Goal: Transaction & Acquisition: Download file/media

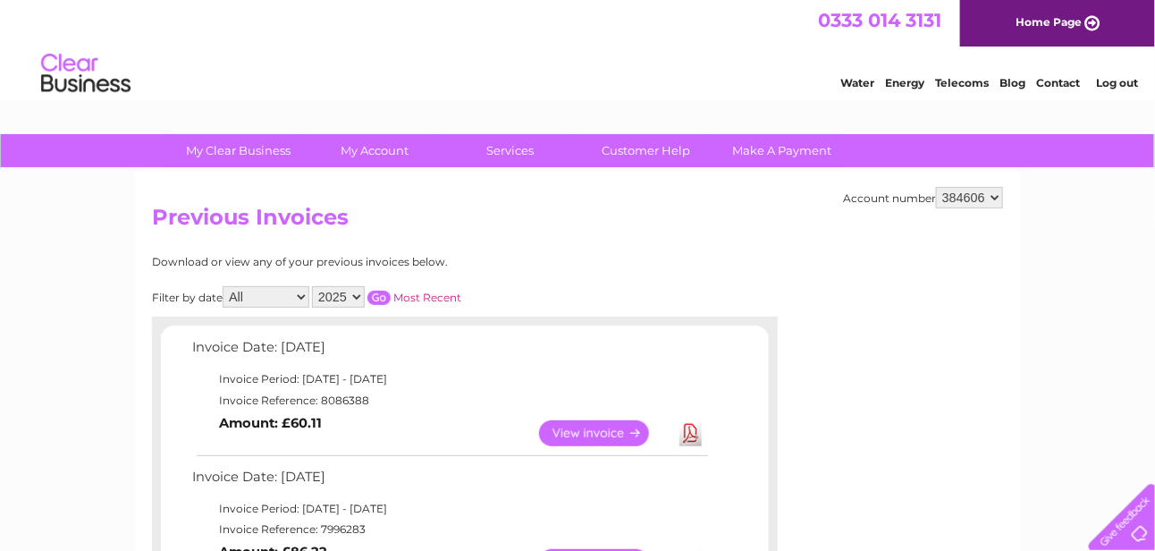
click at [994, 194] on select "384602 384606 384608 384610" at bounding box center [969, 197] width 67 height 21
select select "384610"
click at [938, 187] on select "384602 384606 384608 384610" at bounding box center [969, 197] width 67 height 21
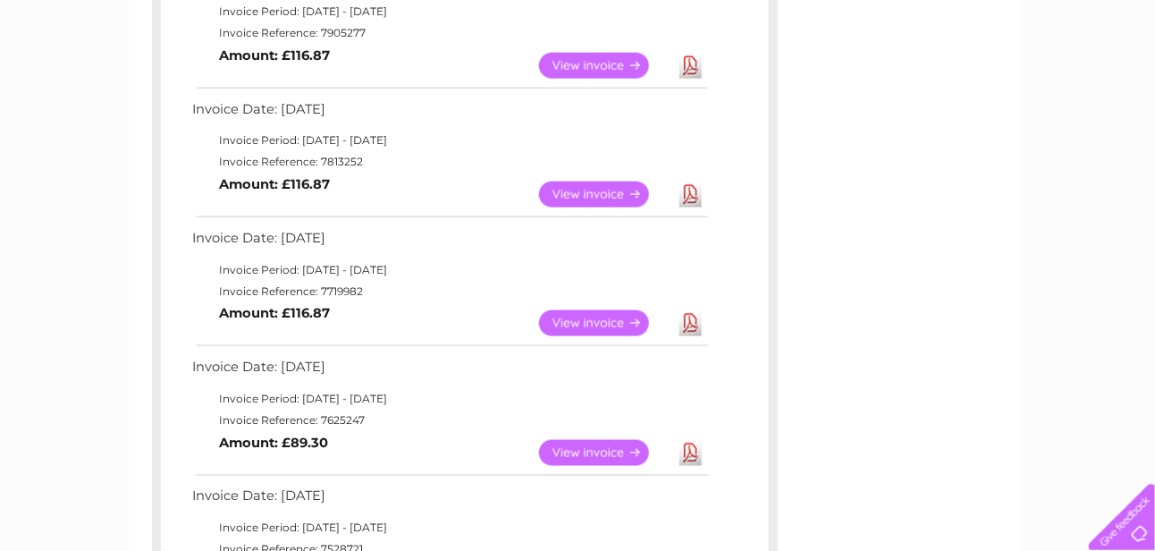
scroll to position [715, 0]
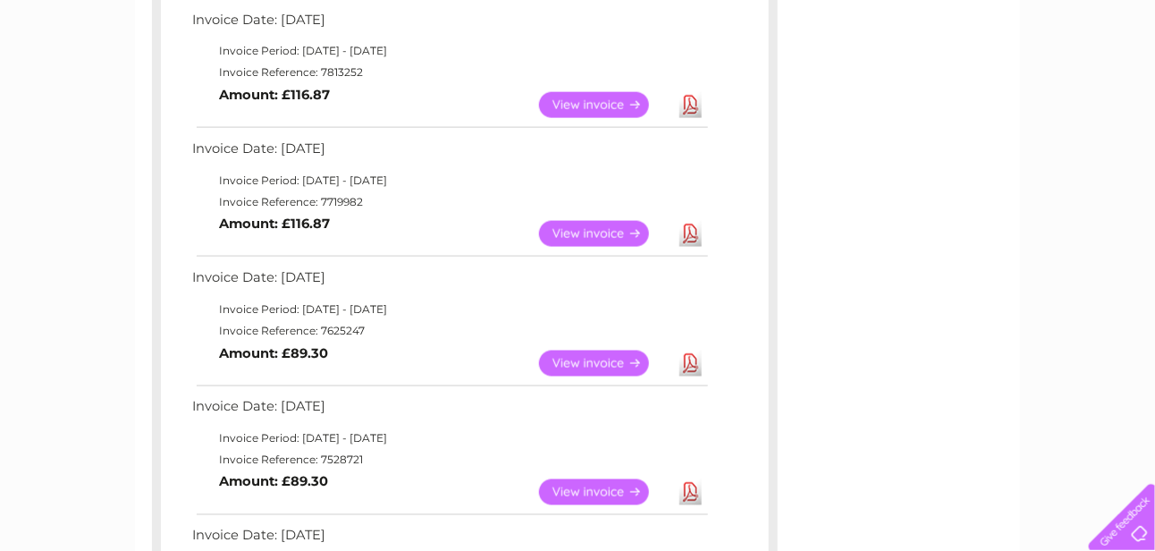
click at [690, 360] on link "Download" at bounding box center [690, 363] width 22 height 26
click at [690, 233] on link "Download" at bounding box center [690, 234] width 22 height 26
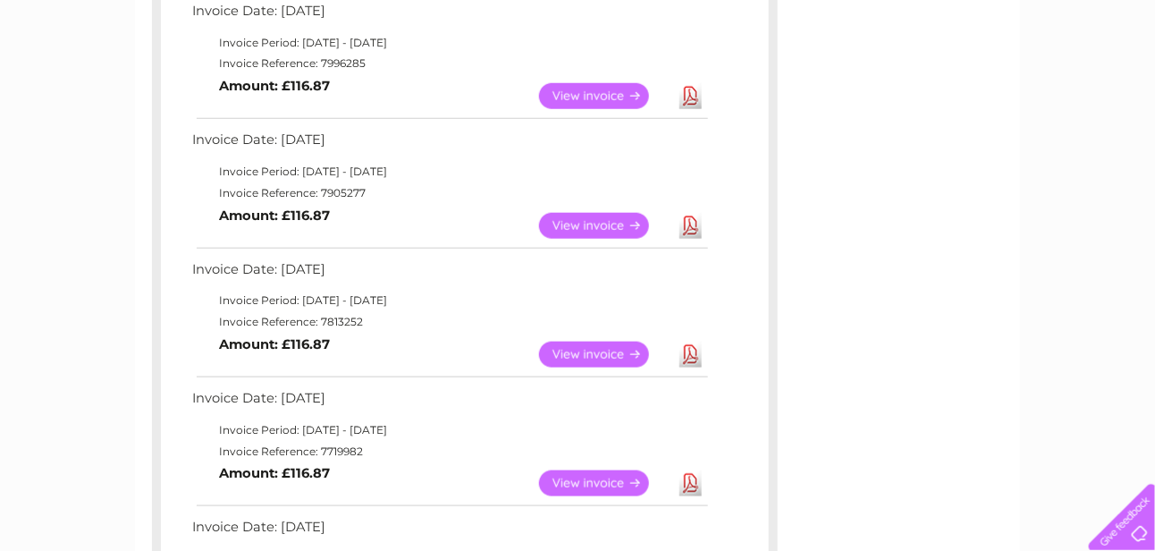
scroll to position [447, 0]
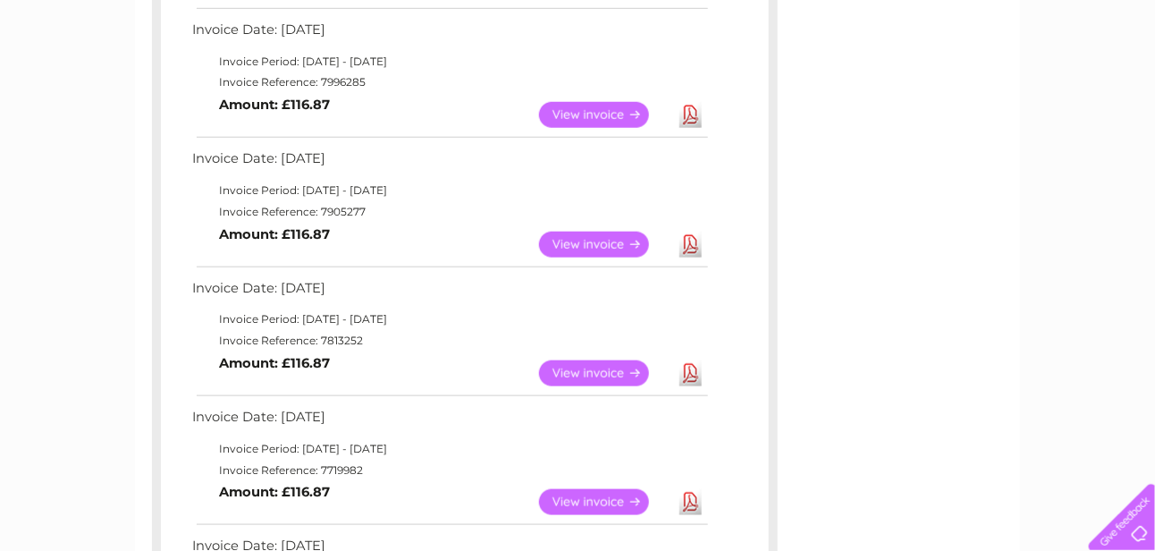
click at [688, 369] on link "Download" at bounding box center [690, 373] width 22 height 26
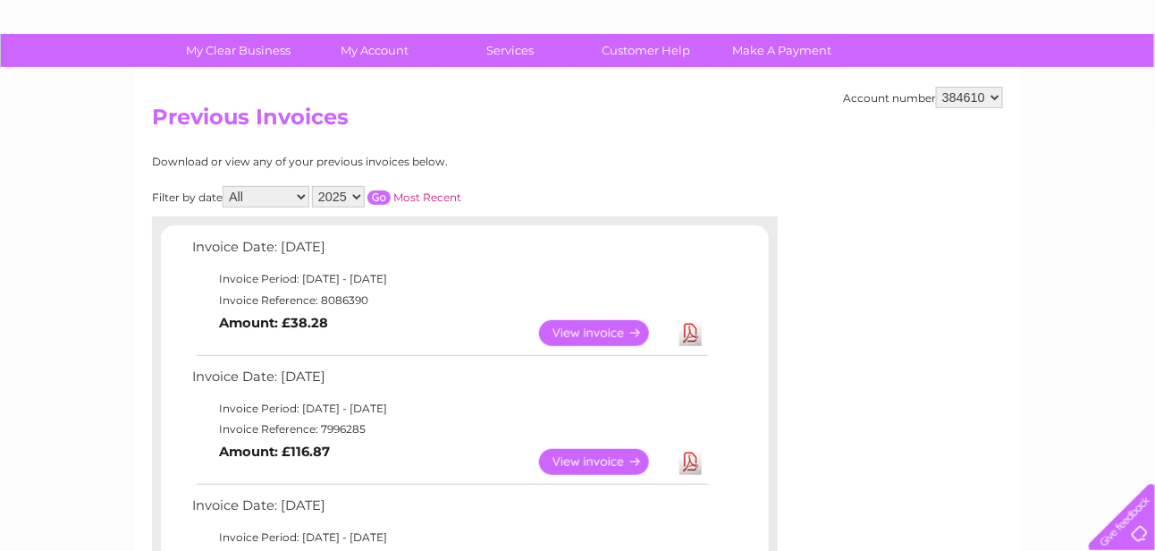
scroll to position [89, 0]
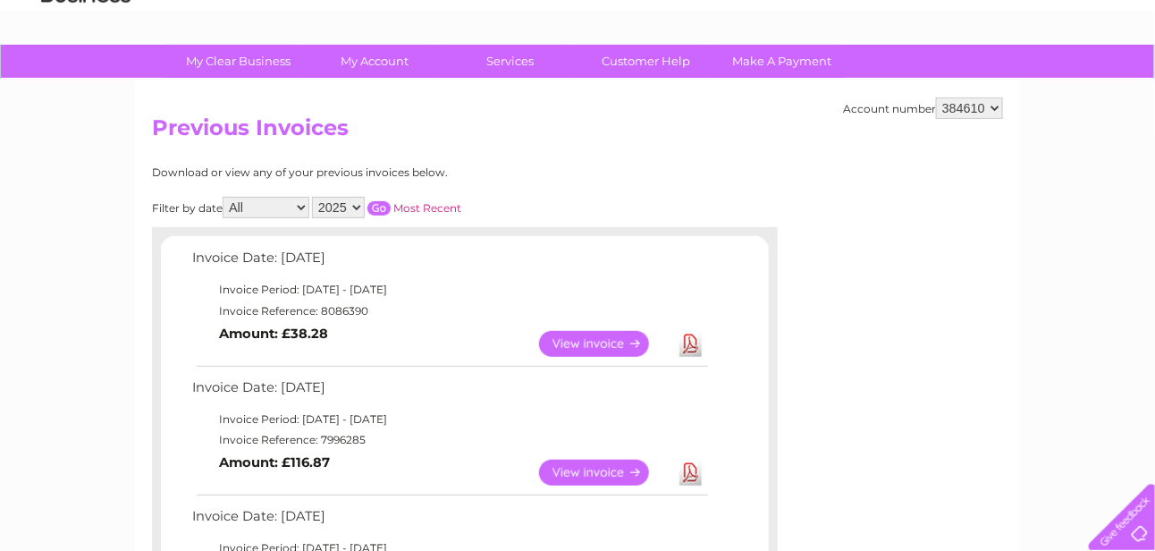
click at [994, 106] on select "384602 384606 384608 384610" at bounding box center [969, 107] width 67 height 21
select select "384602"
click at [938, 97] on select "384602 384606 384608 384610" at bounding box center [969, 107] width 67 height 21
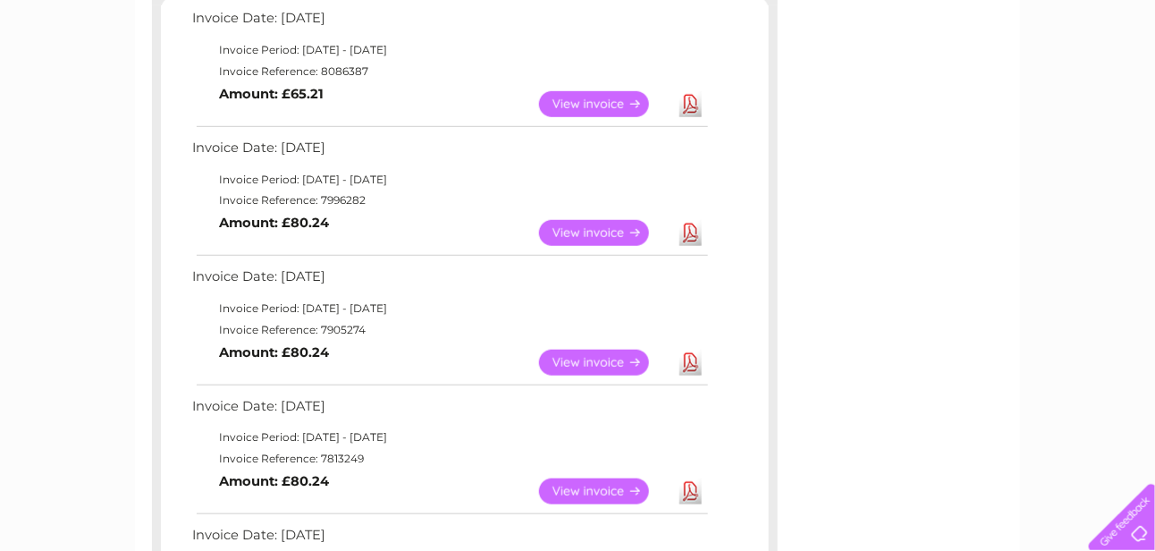
scroll to position [358, 0]
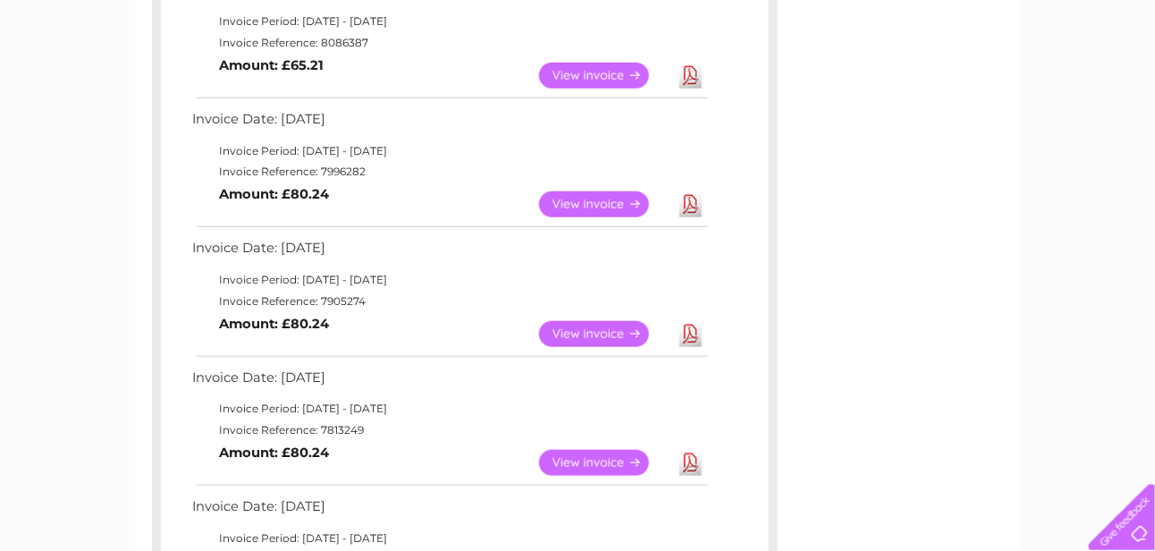
click at [686, 199] on link "Download" at bounding box center [690, 204] width 22 height 26
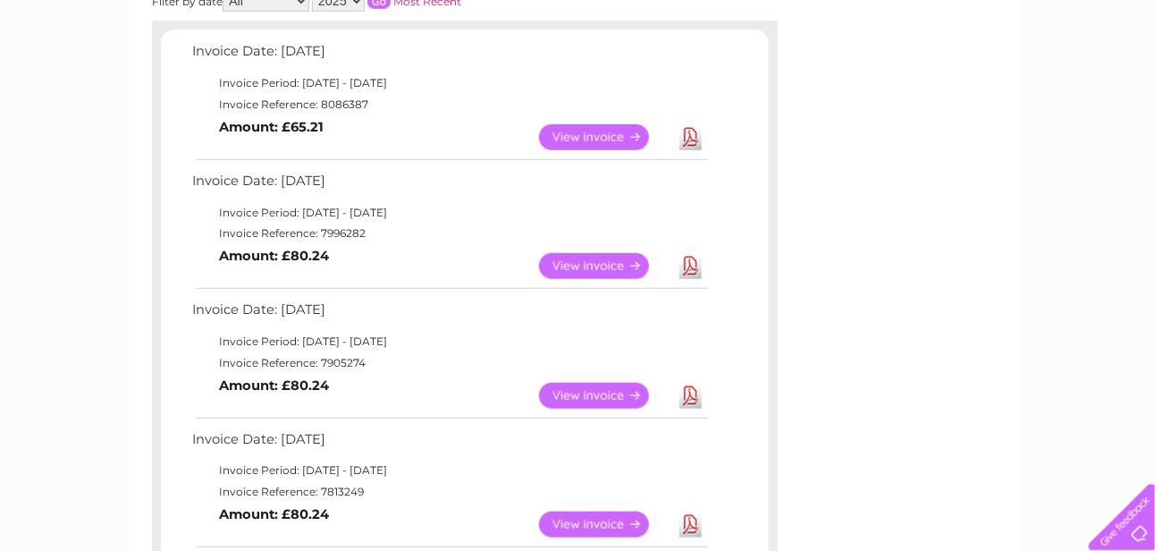
scroll to position [268, 0]
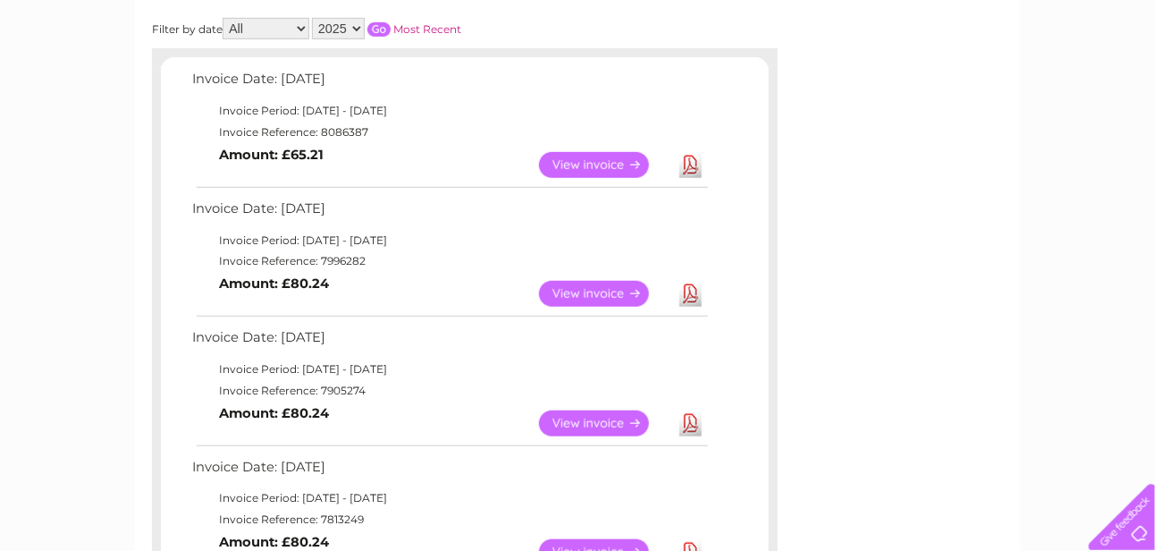
click at [687, 164] on link "Download" at bounding box center [690, 165] width 22 height 26
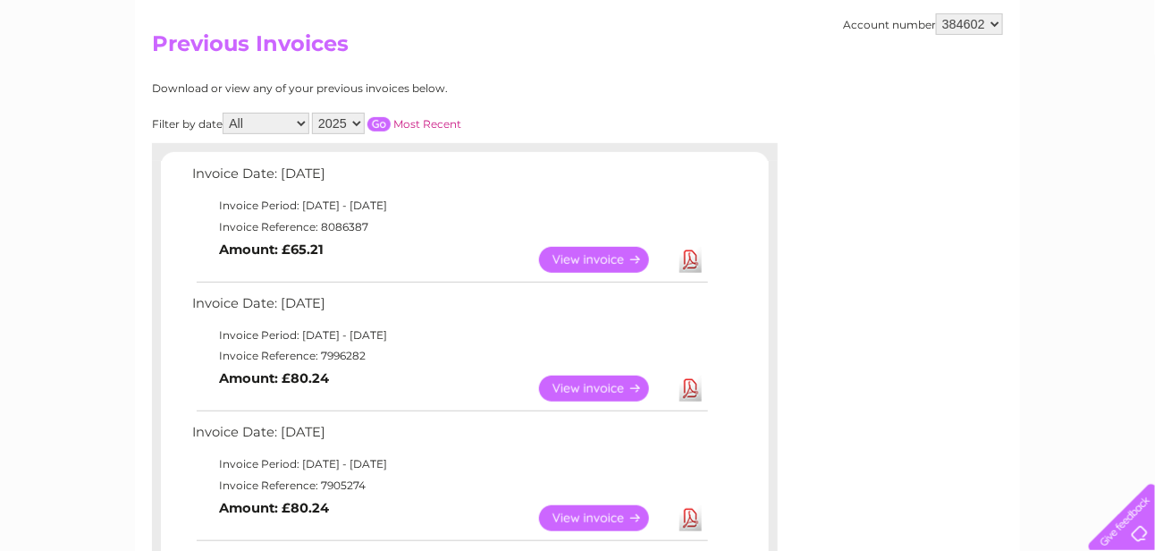
scroll to position [0, 0]
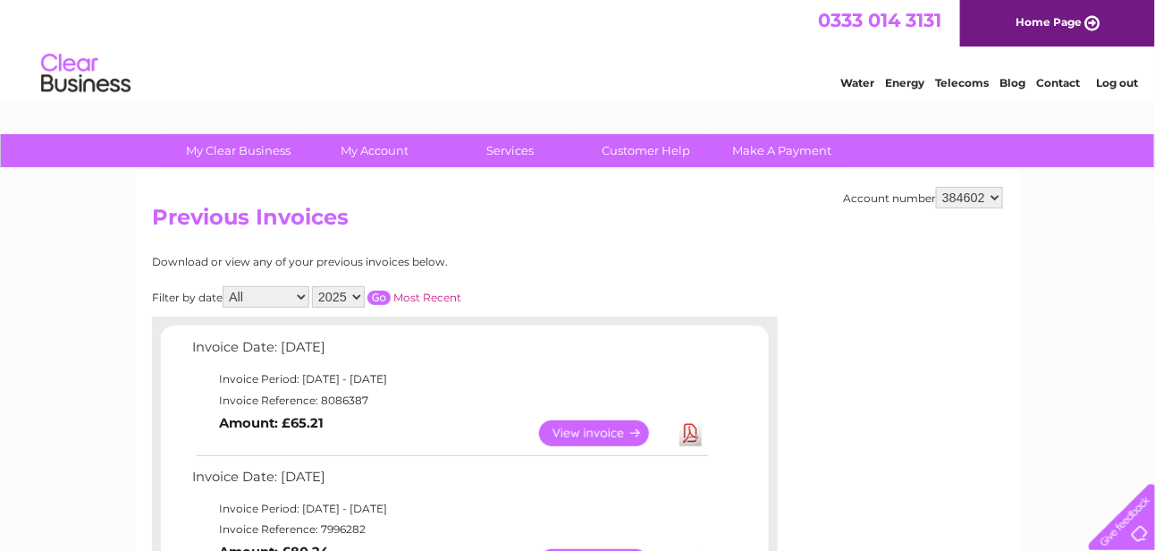
click at [1124, 81] on link "Log out" at bounding box center [1117, 82] width 42 height 13
